Goal: Navigation & Orientation: Find specific page/section

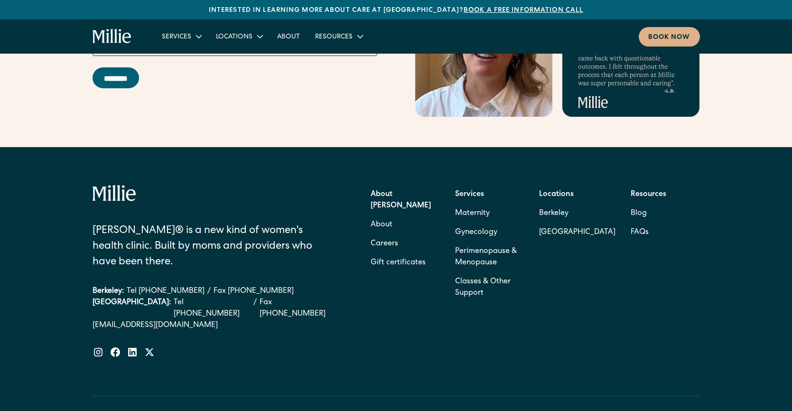
scroll to position [4206, 0]
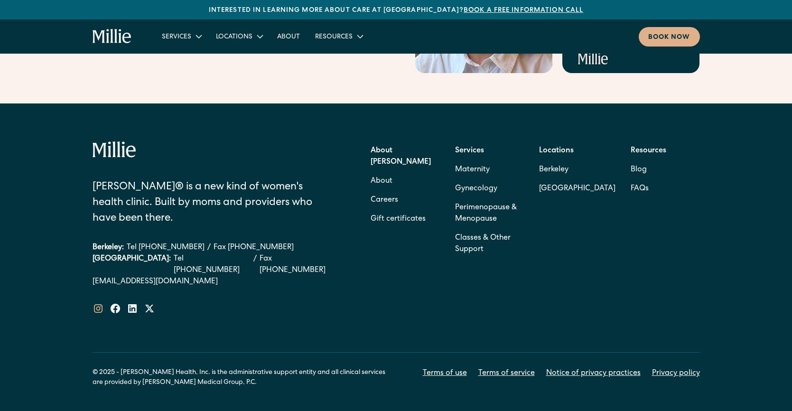
click at [100, 303] on icon at bounding box center [98, 308] width 11 height 11
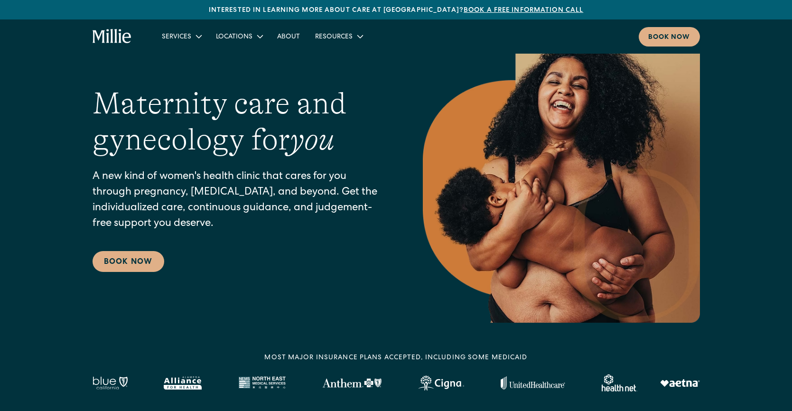
scroll to position [0, 0]
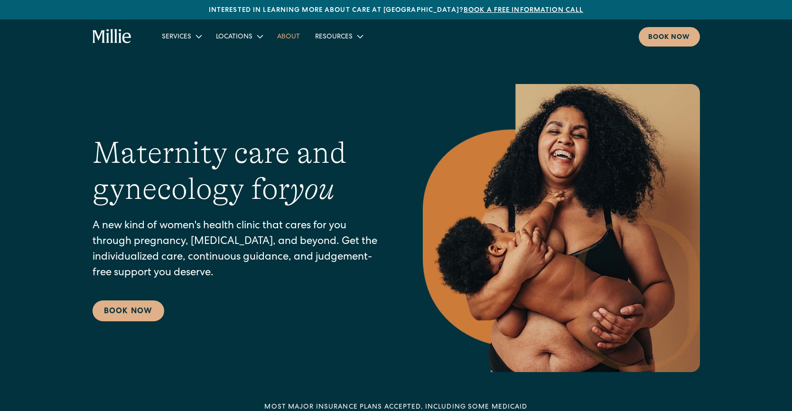
click at [288, 38] on link "About" at bounding box center [289, 36] width 38 height 16
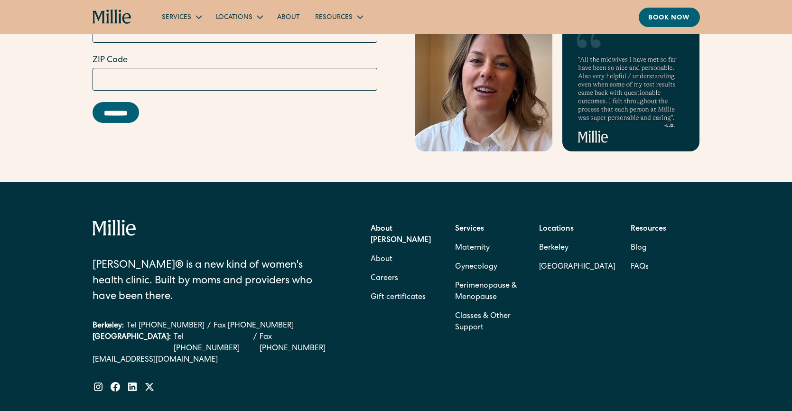
scroll to position [2957, 0]
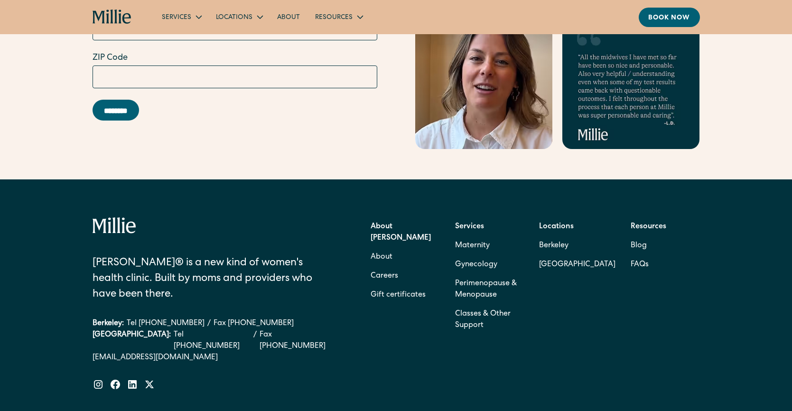
click at [102, 19] on icon "home" at bounding box center [112, 16] width 39 height 15
